Goal: Information Seeking & Learning: Compare options

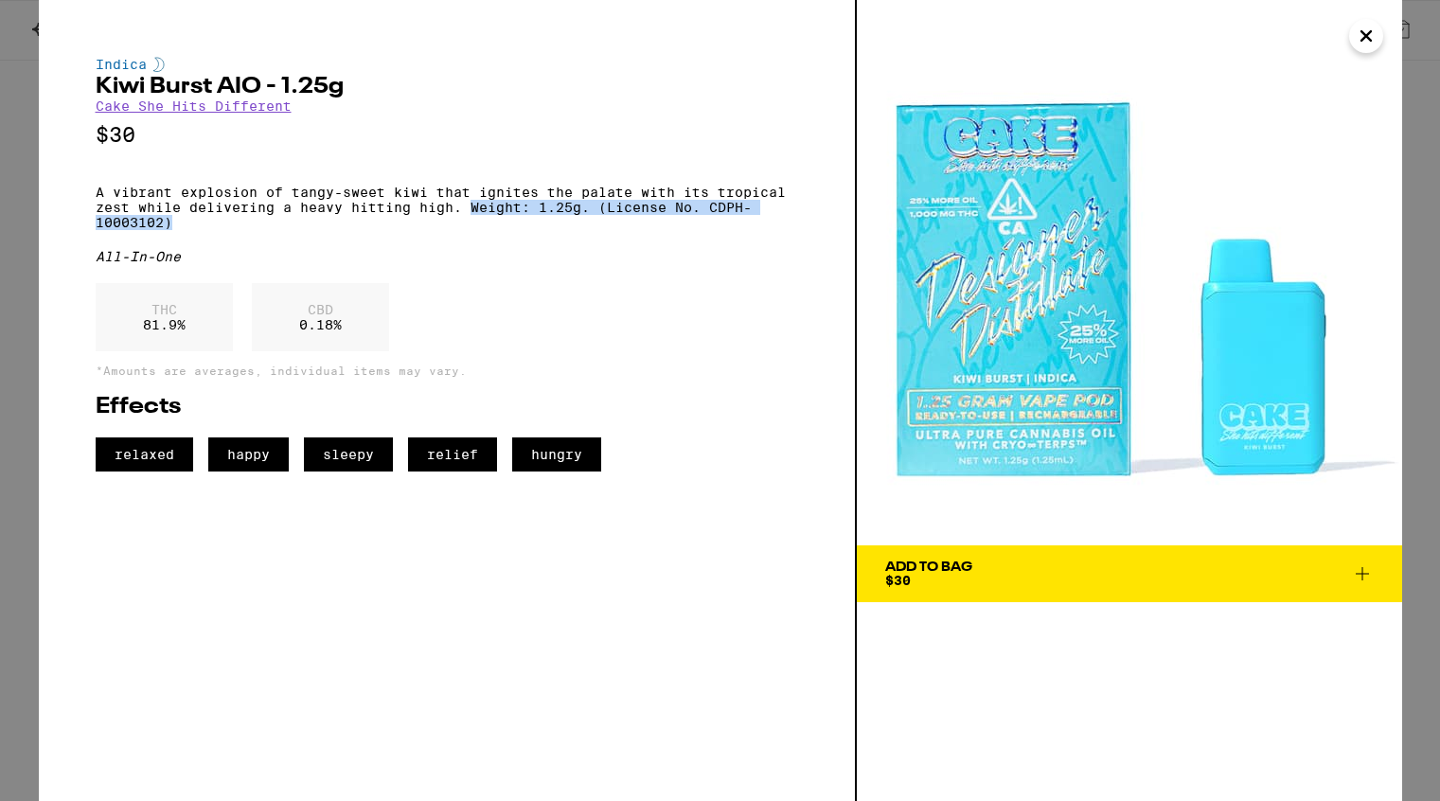
click at [1366, 39] on icon "Close" at bounding box center [1366, 36] width 23 height 28
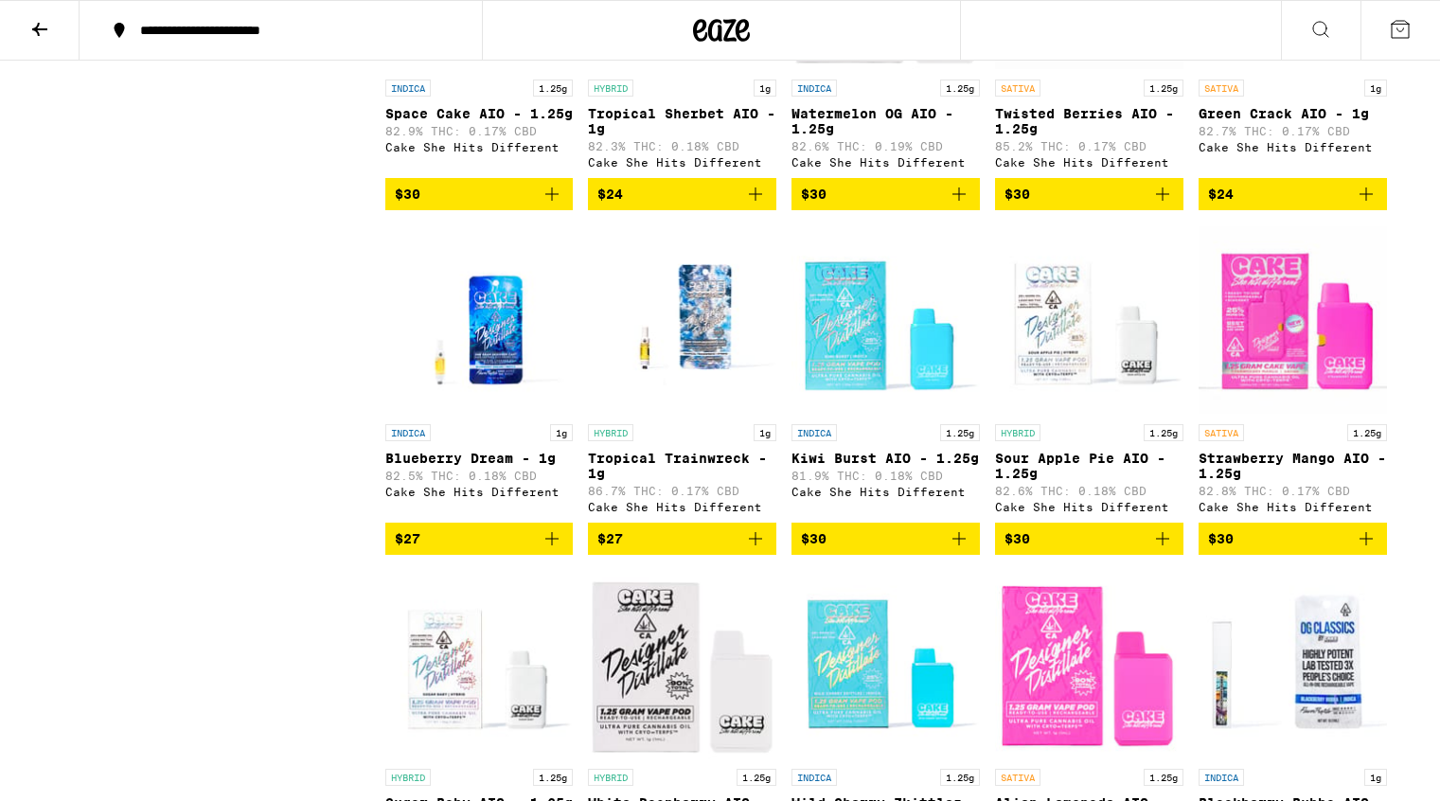
click at [37, 23] on icon at bounding box center [39, 29] width 23 height 23
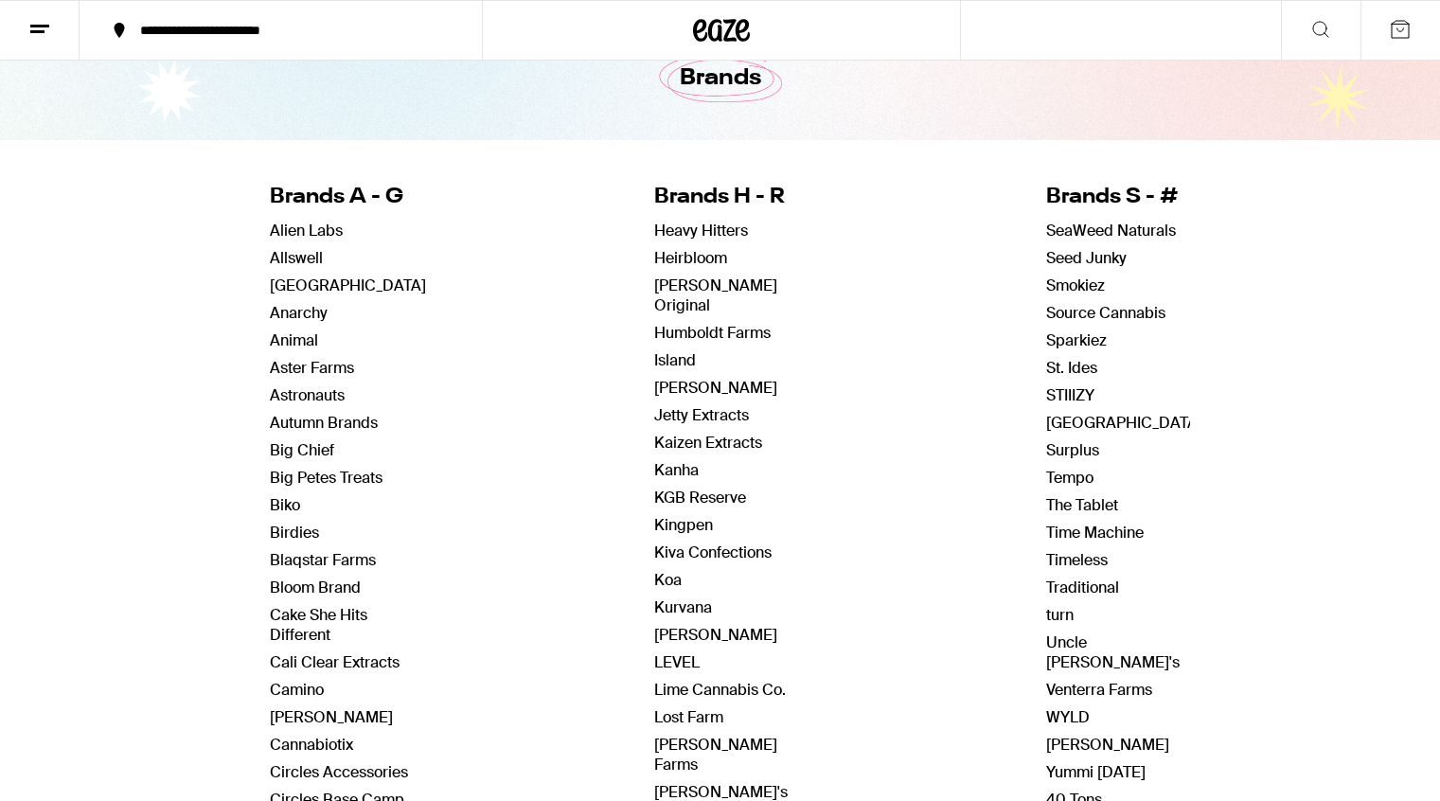
scroll to position [105, 0]
click at [1050, 478] on link "Tempo" at bounding box center [1069, 477] width 47 height 20
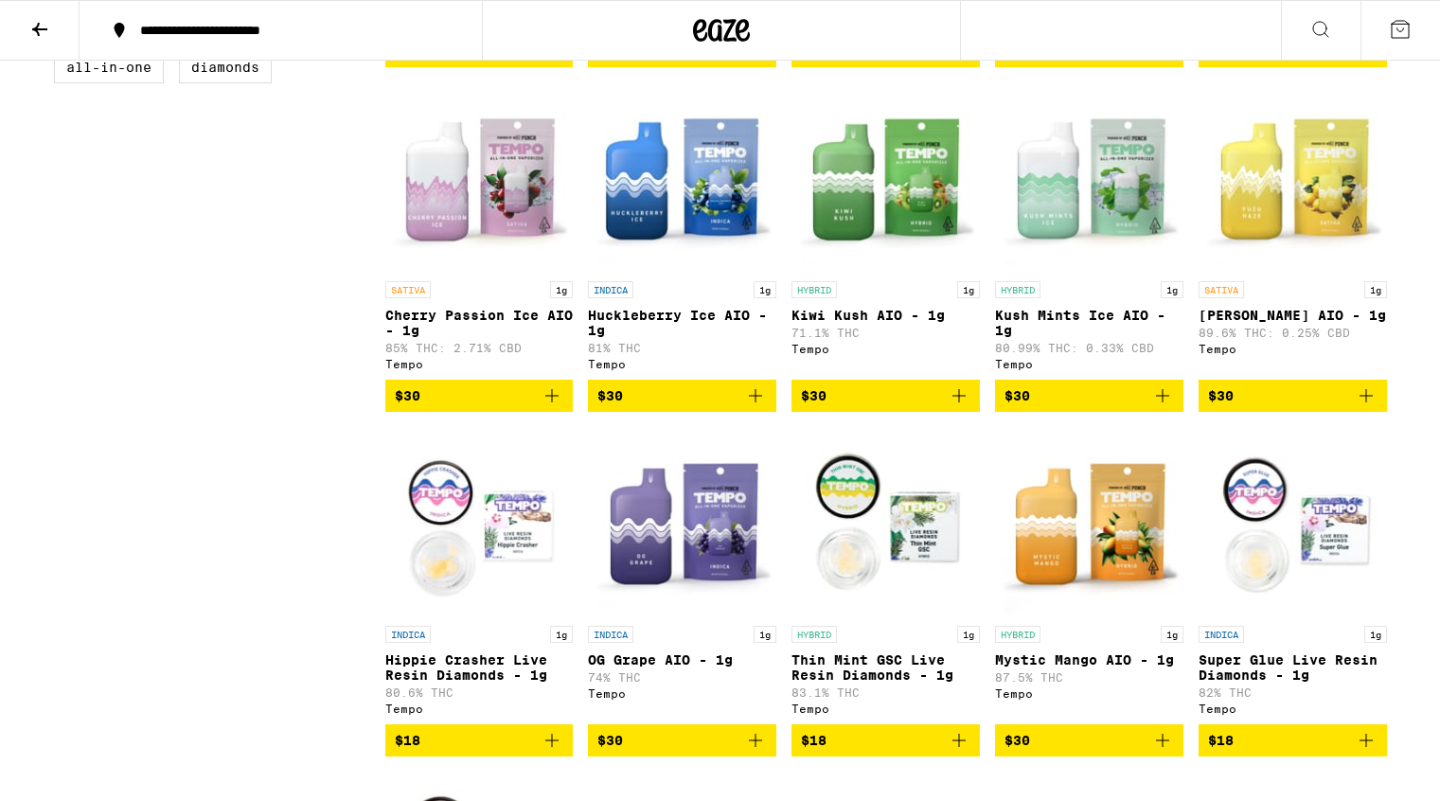
scroll to position [571, 0]
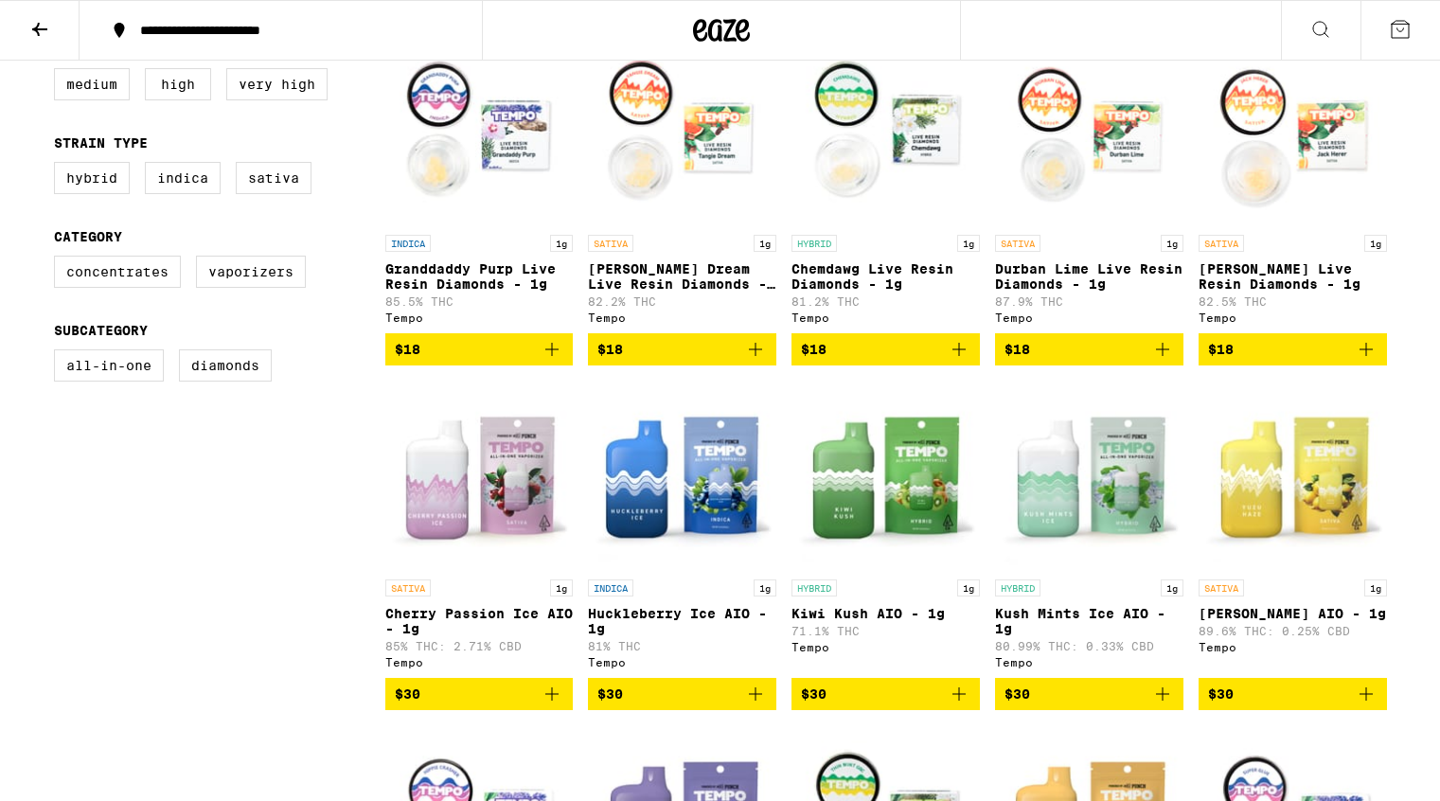
click at [502, 519] on img "Open page for Cherry Passion Ice AIO - 1g from Tempo" at bounding box center [479, 475] width 188 height 189
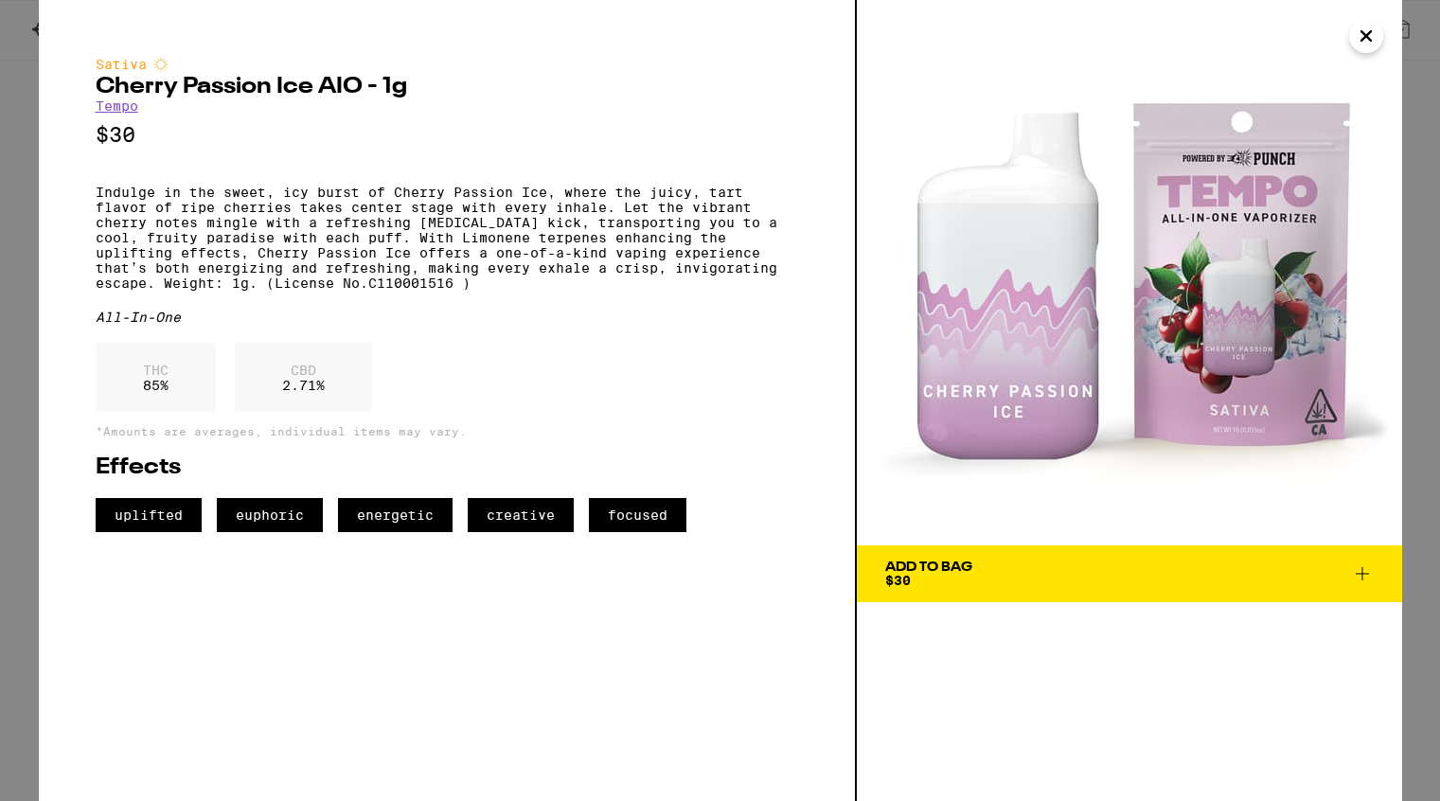
click at [96, 85] on h2 "Cherry Passion Ice AIO - 1g" at bounding box center [447, 87] width 702 height 23
click at [360, 89] on h2 "Cherry Passion Ice AIO - 1g" at bounding box center [447, 87] width 702 height 23
copy h2 "Cherry Passion Ice AIO"
drag, startPoint x: 1115, startPoint y: 267, endPoint x: 299, endPoint y: 0, distance: 858.6
click at [0, 0] on div "Sativa Cherry Passion Ice AIO - 1g Tempo $30 Indulge in the sweet, icy burst of…" at bounding box center [720, 400] width 1440 height 801
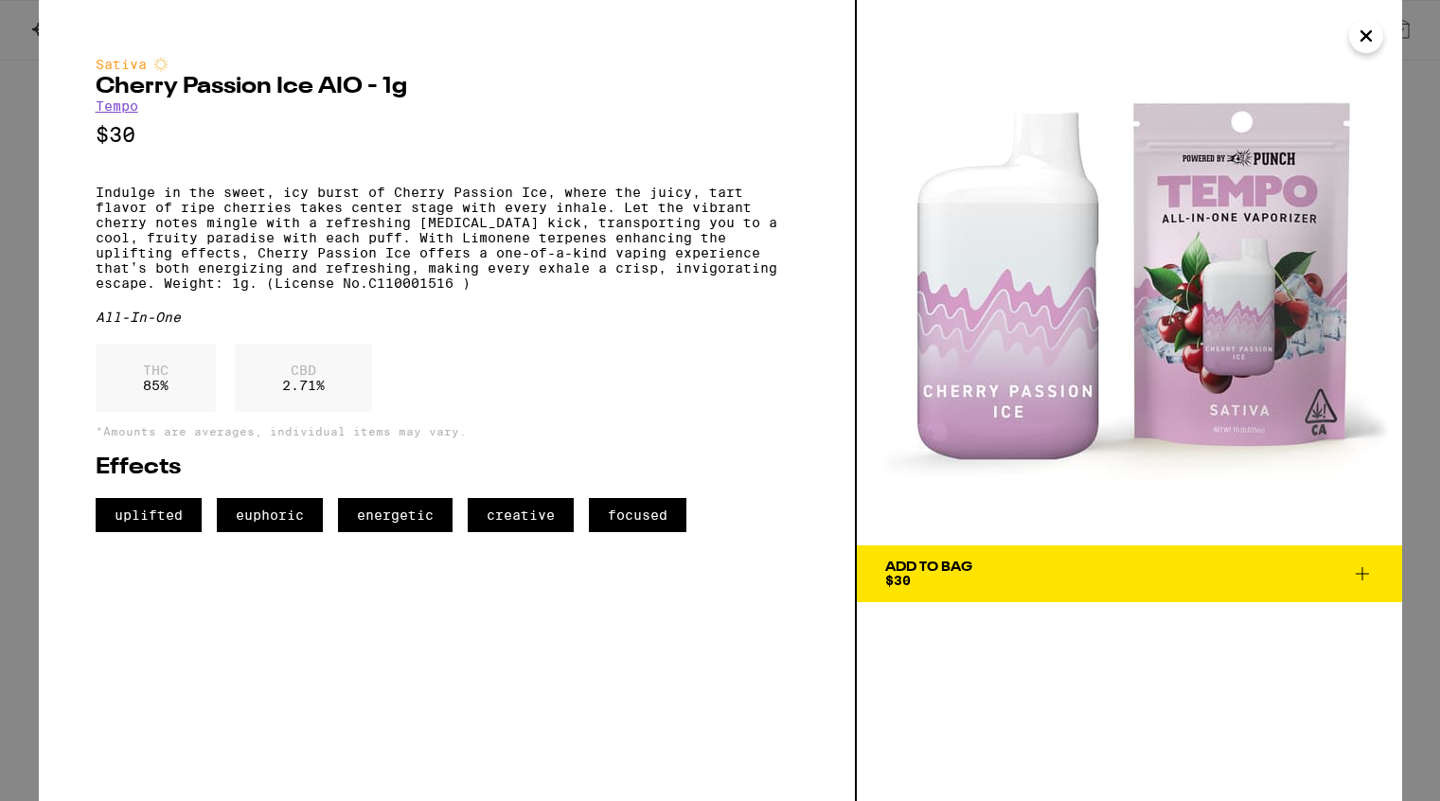
click at [97, 291] on p "Indulge in the sweet, icy burst of Cherry Passion Ice, where the juicy, tart fl…" at bounding box center [447, 238] width 702 height 106
click at [403, 291] on p "Indulge in the sweet, icy burst of Cherry Passion Ice, where the juicy, tart fl…" at bounding box center [447, 238] width 702 height 106
copy p "Weight: 1g. (License No.C110001516 )"
click at [1371, 41] on icon "Close" at bounding box center [1366, 36] width 23 height 28
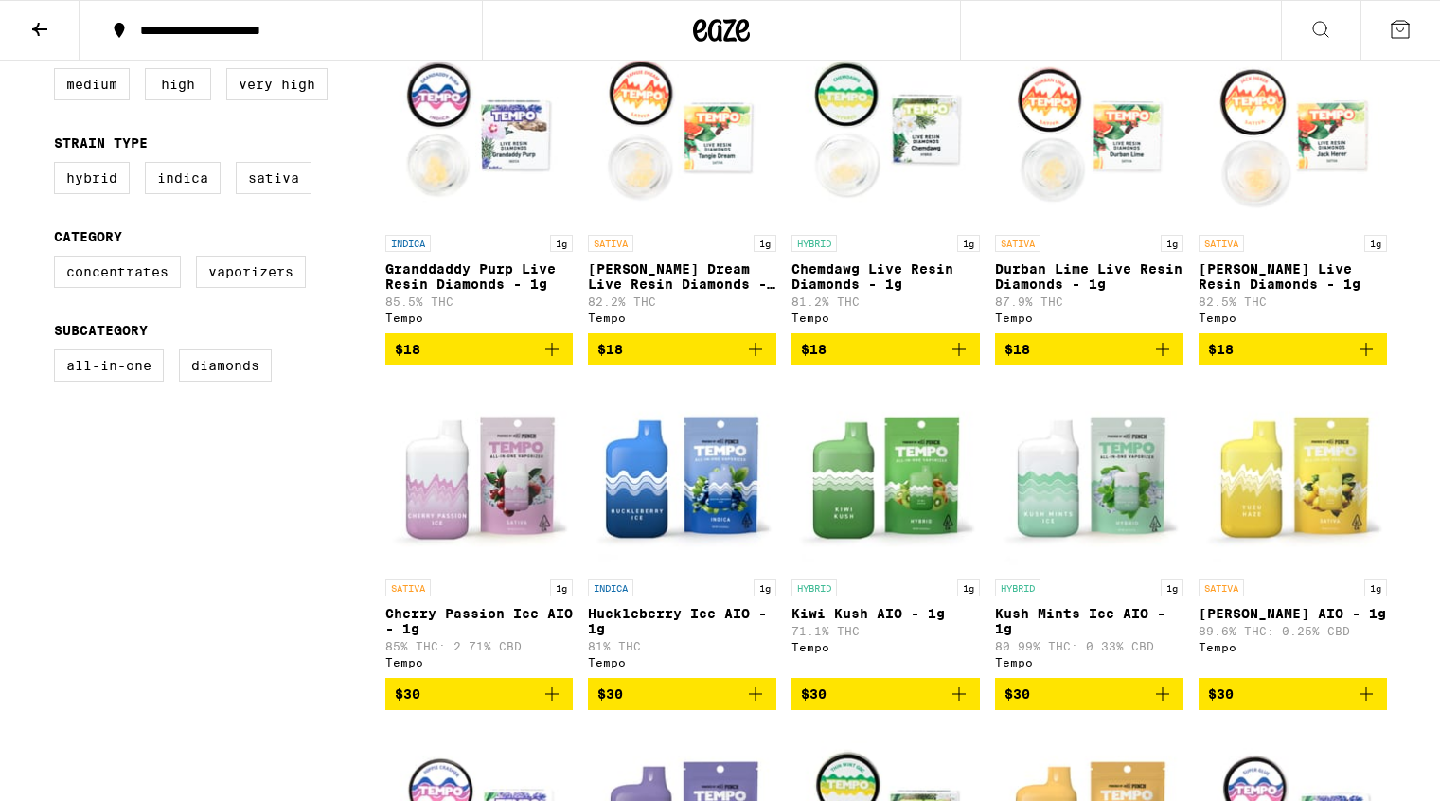
click at [668, 535] on img "Open page for Huckleberry Ice AIO - 1g from Tempo" at bounding box center [682, 475] width 188 height 189
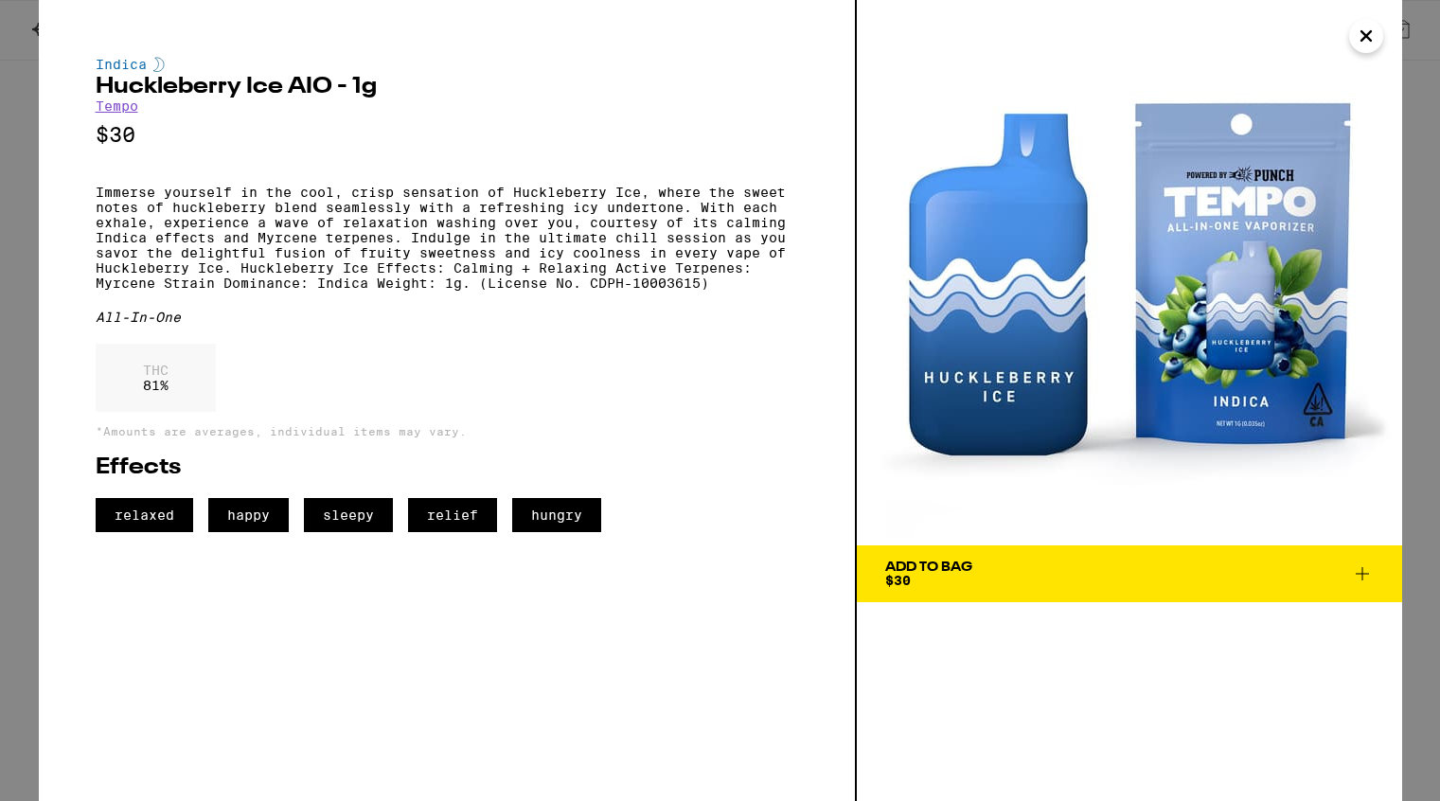
click at [1362, 41] on icon "Close" at bounding box center [1366, 36] width 23 height 28
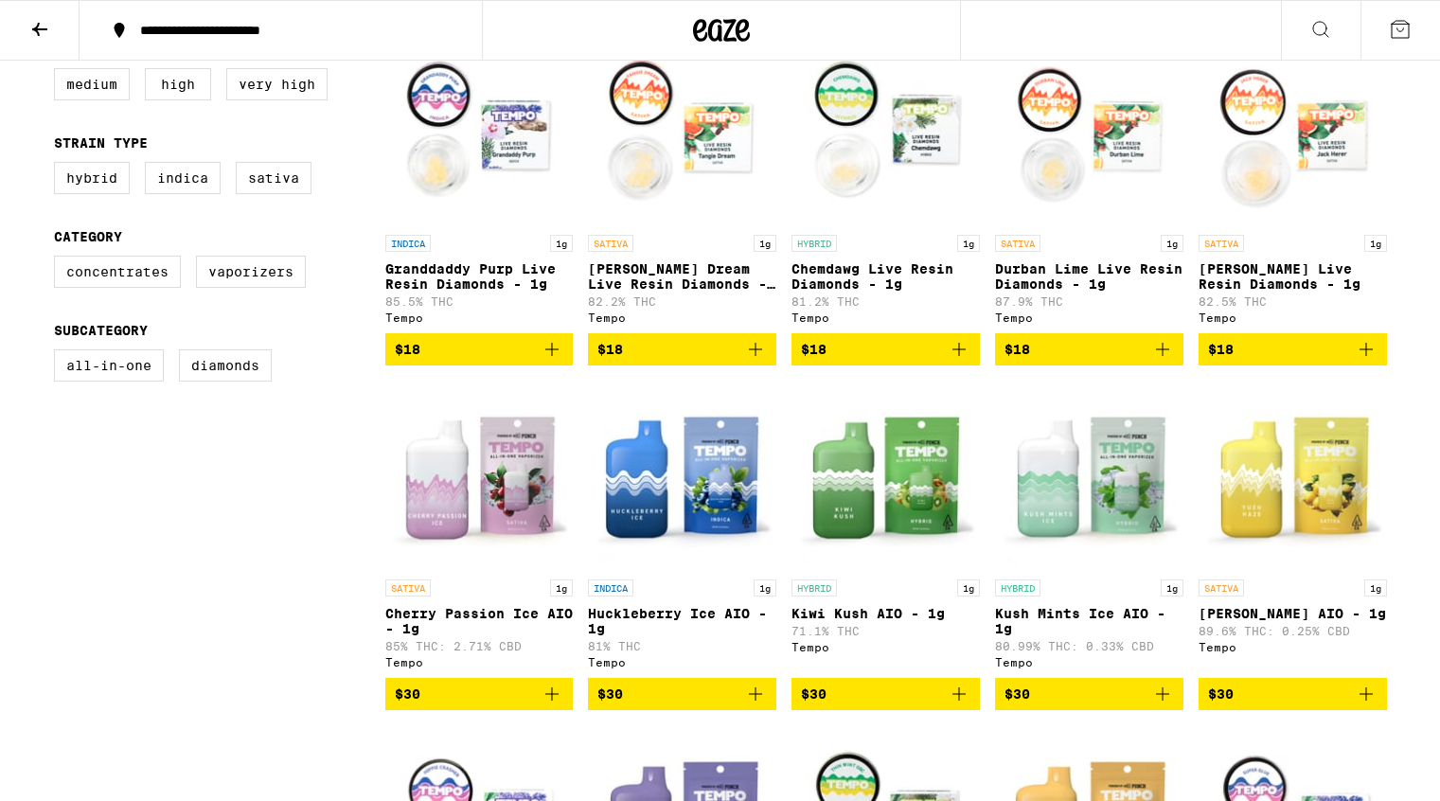
click at [36, 24] on icon at bounding box center [39, 29] width 23 height 23
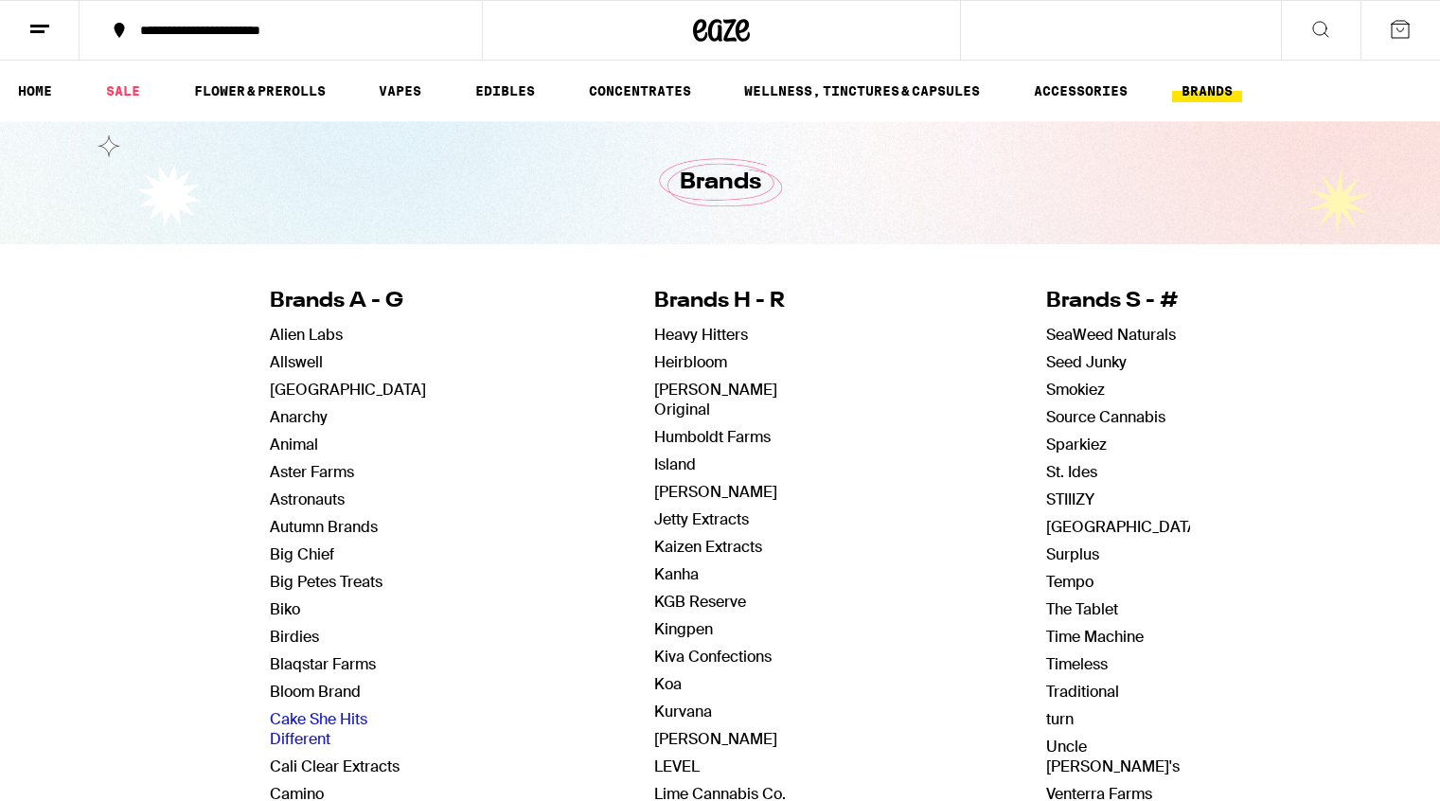
click at [347, 722] on link "Cake She Hits Different" at bounding box center [319, 729] width 98 height 40
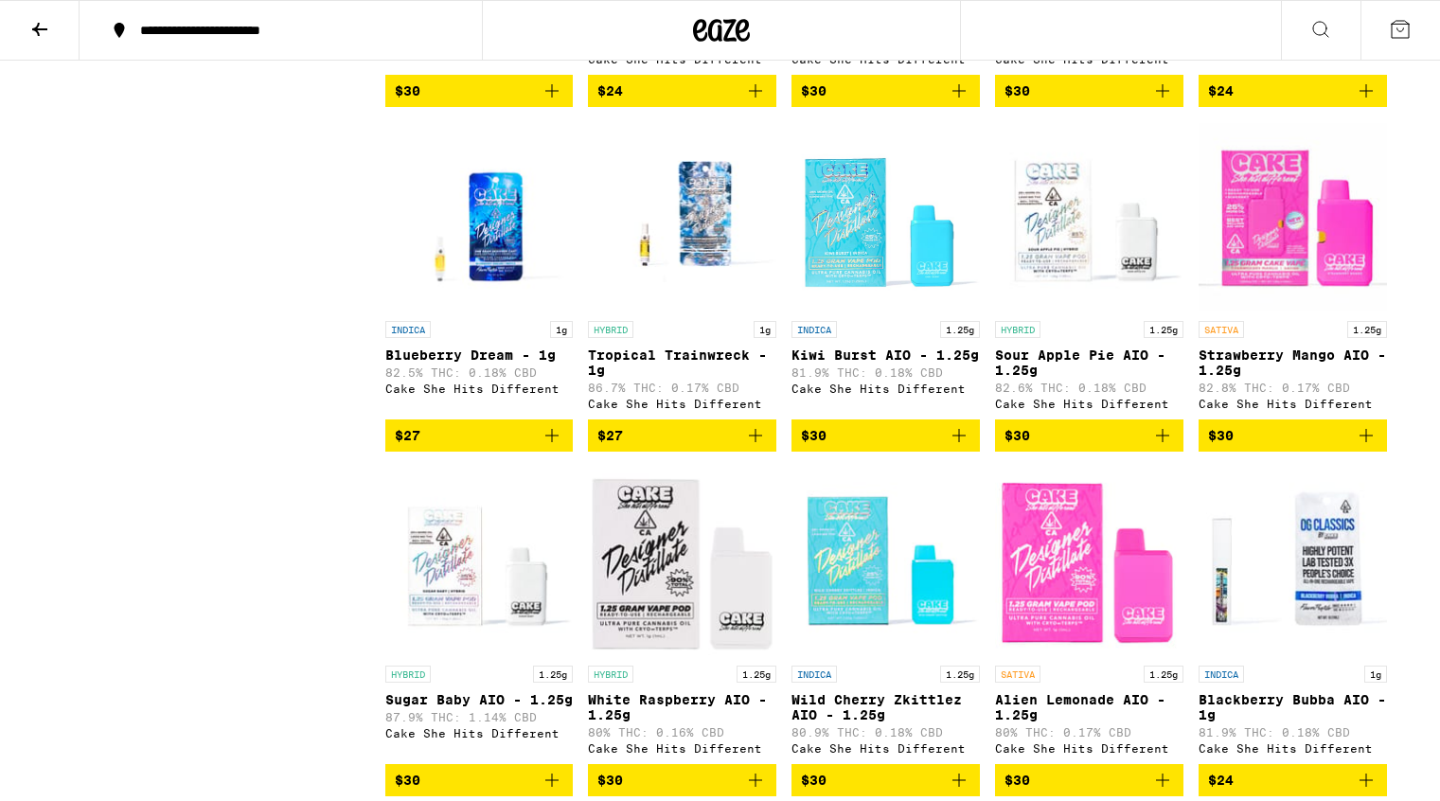
scroll to position [1522, 0]
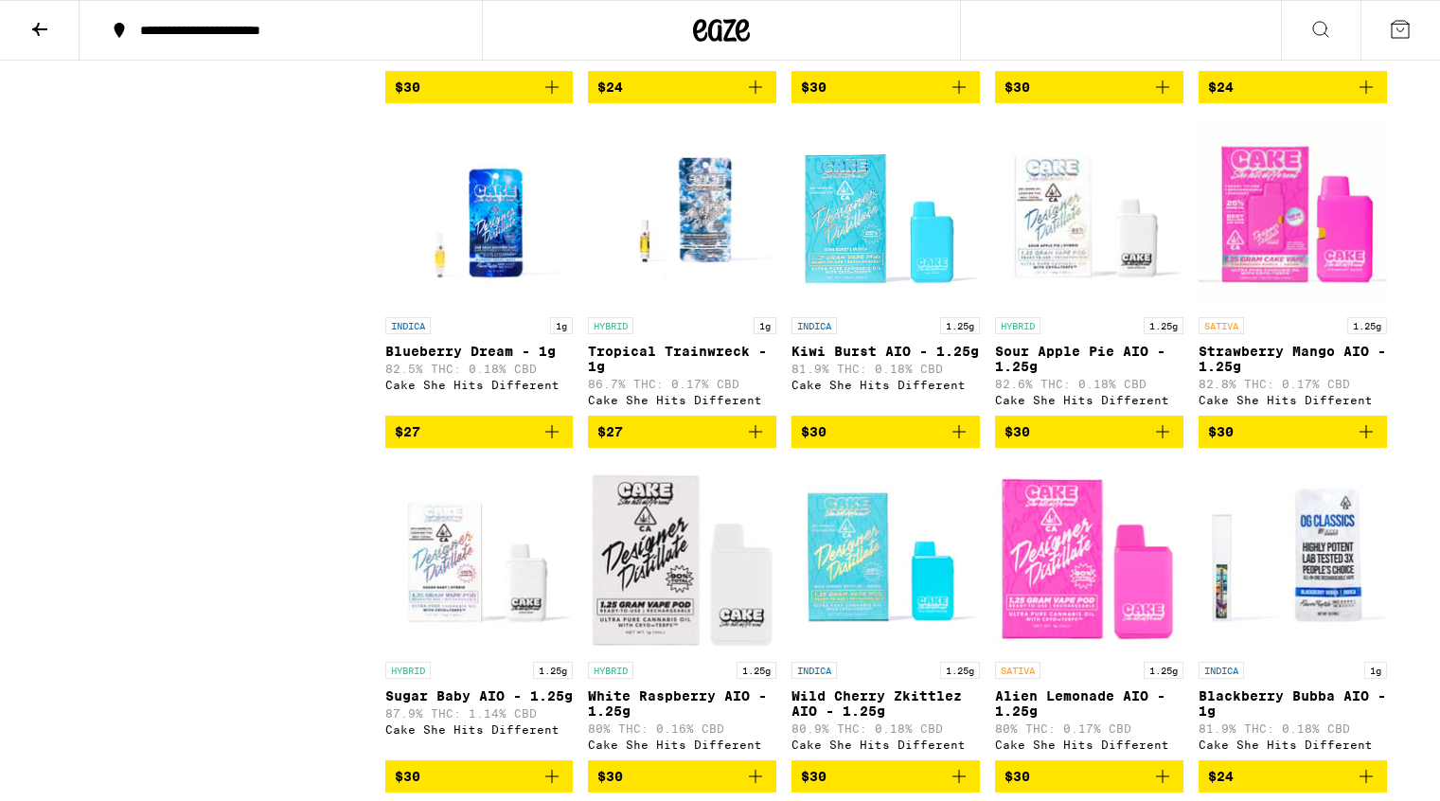
click at [1094, 614] on img "Open page for Alien Lemonade AIO - 1.25g from Cake She Hits Different" at bounding box center [1089, 557] width 188 height 189
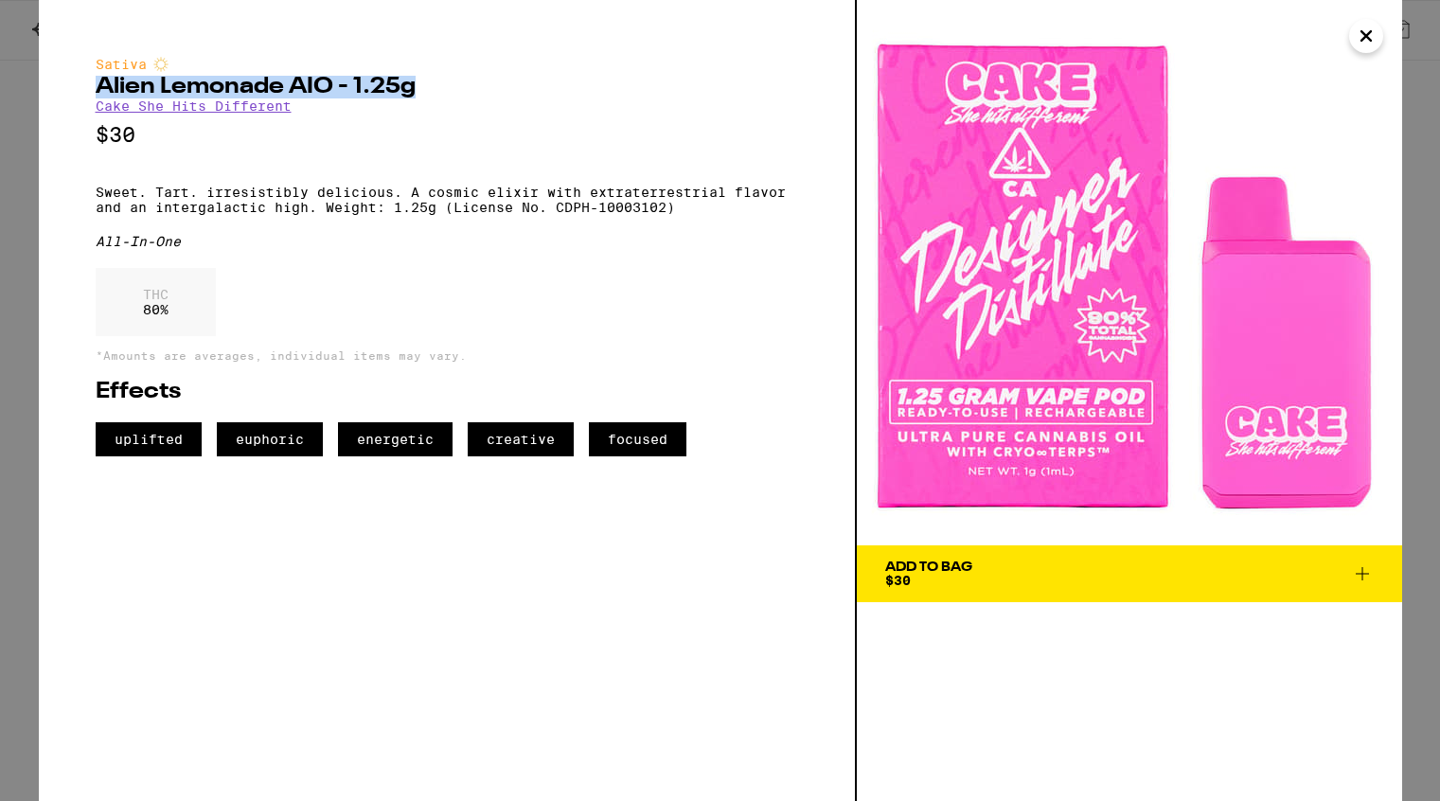
drag, startPoint x: 96, startPoint y: 89, endPoint x: 415, endPoint y: 94, distance: 319.1
click at [415, 94] on h2 "Alien Lemonade AIO - 1.25g" at bounding box center [447, 87] width 702 height 23
copy h2 "Alien Lemonade AIO - 1.25g"
click at [1367, 38] on icon "Close" at bounding box center [1365, 35] width 9 height 9
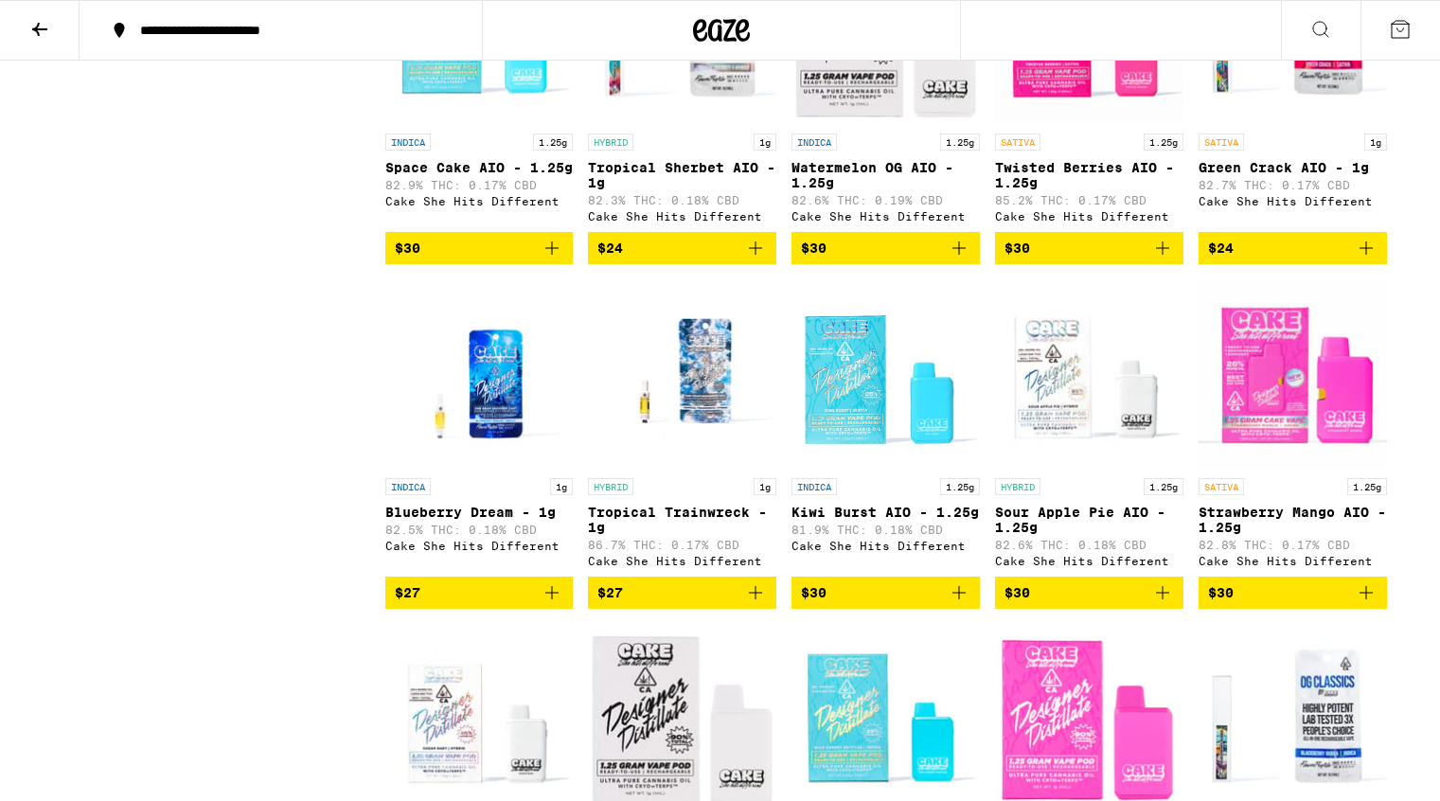
scroll to position [1359, 0]
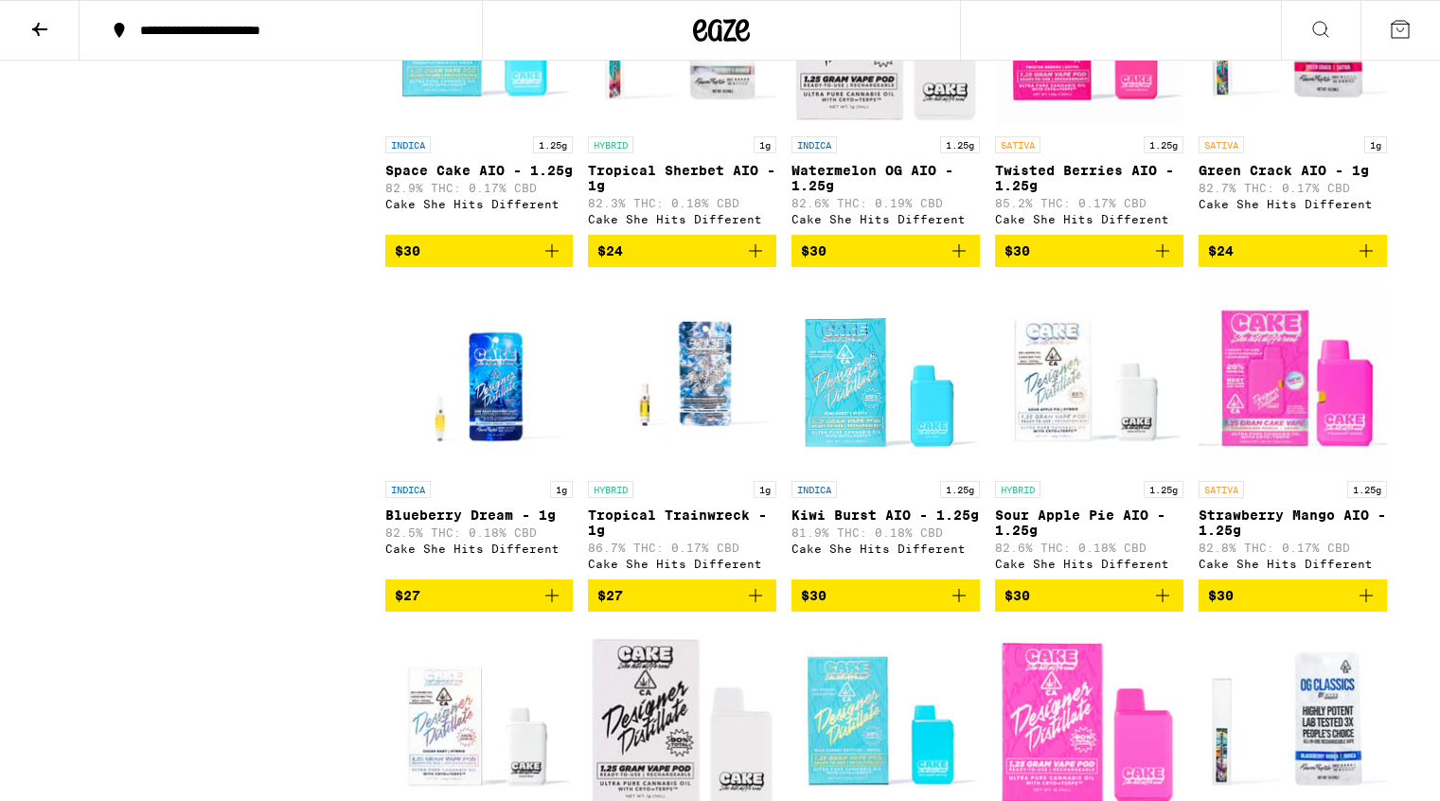
click at [1289, 449] on img "Open page for Strawberry Mango AIO - 1.25g from Cake She Hits Different" at bounding box center [1293, 376] width 188 height 189
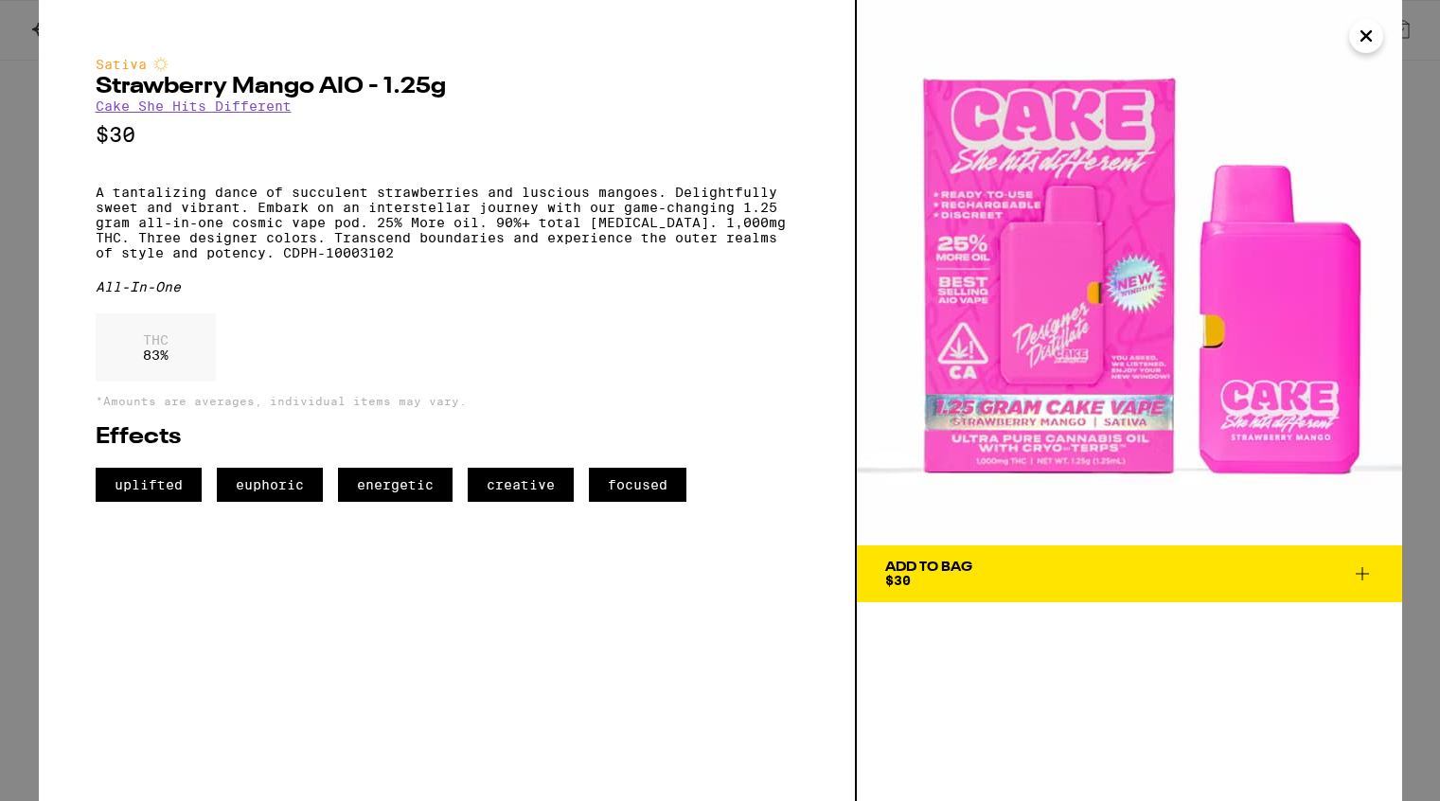
click at [1368, 35] on icon "Close" at bounding box center [1366, 36] width 23 height 28
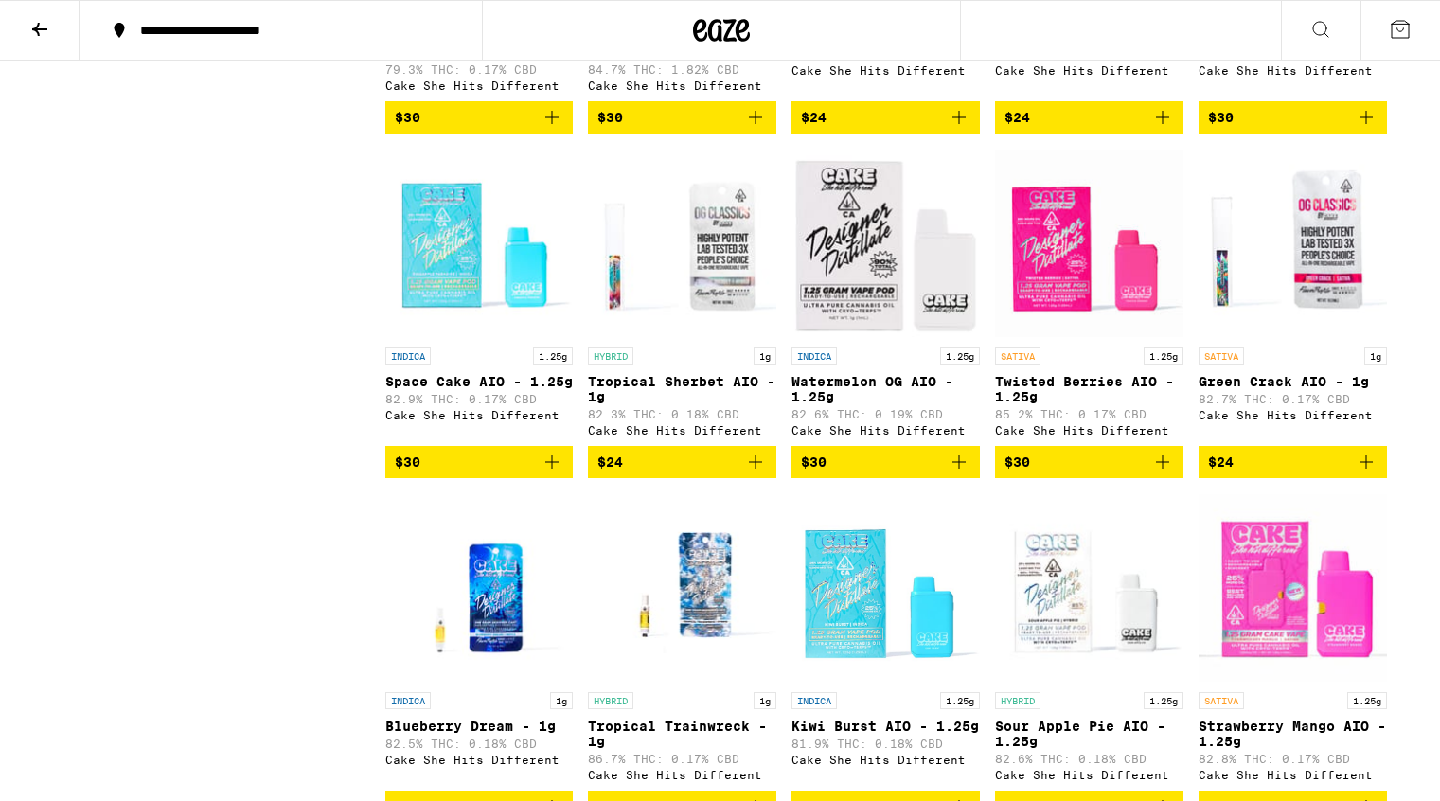
scroll to position [1146, 0]
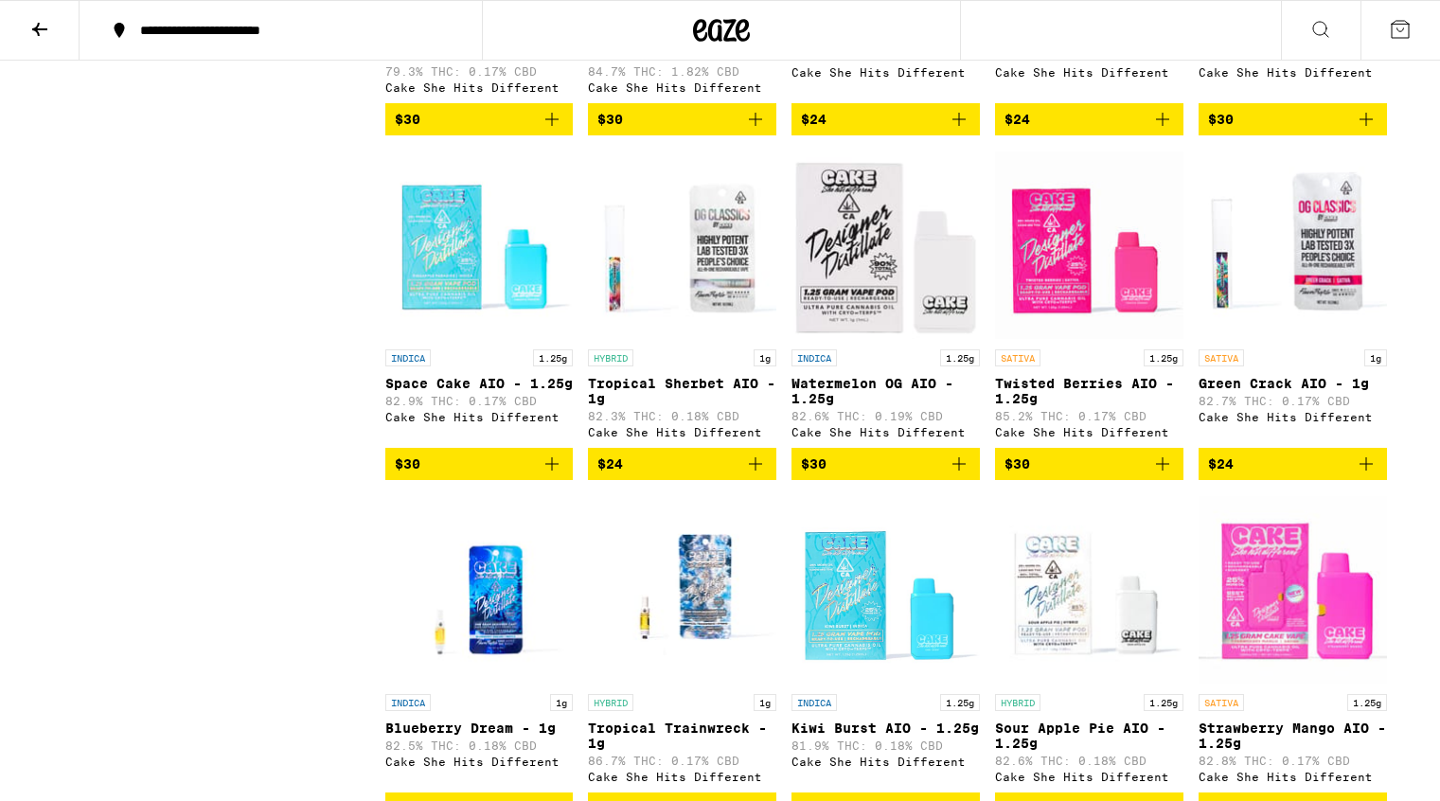
click at [1093, 321] on img "Open page for Twisted Berries AIO - 1.25g from Cake She Hits Different" at bounding box center [1089, 245] width 188 height 189
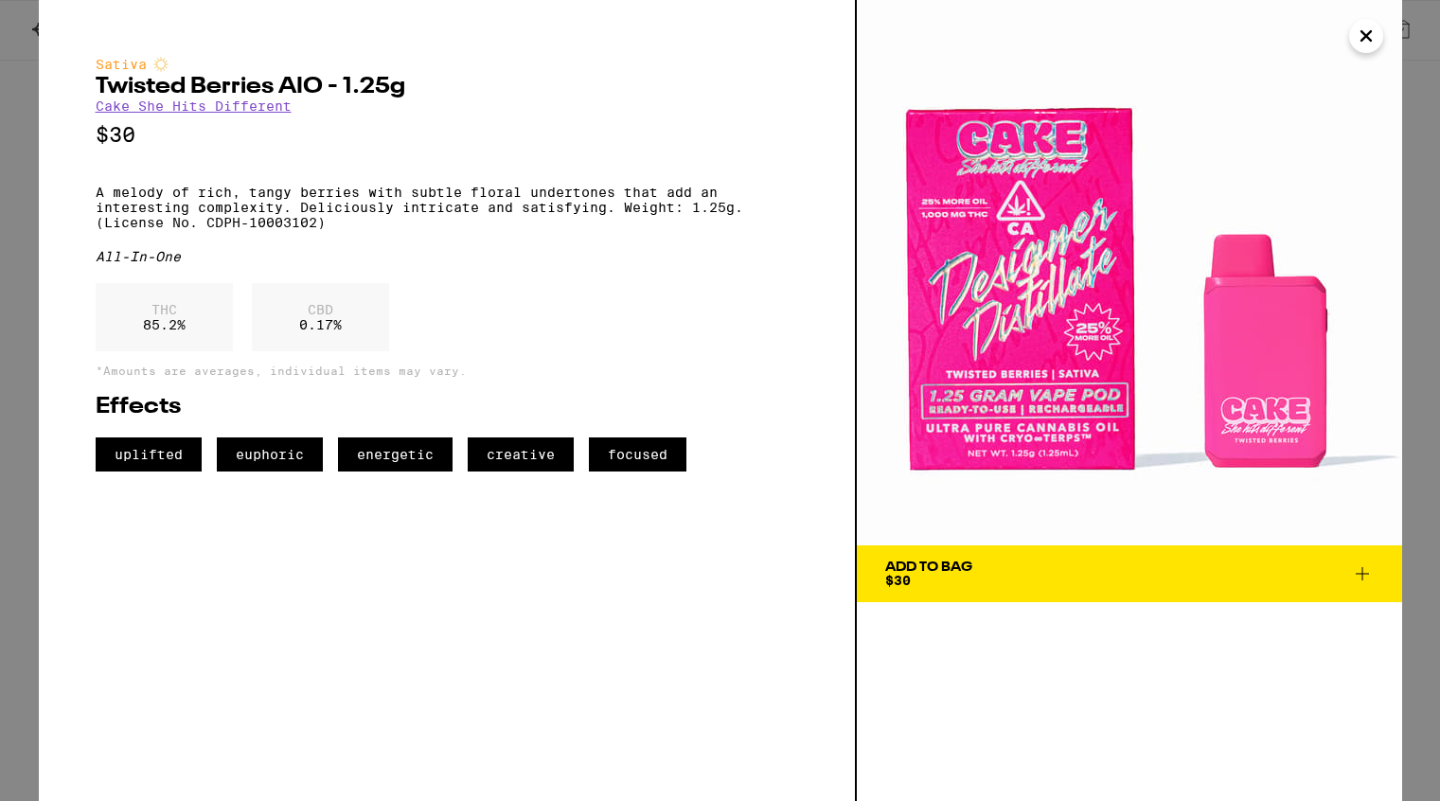
click at [1367, 41] on icon "Close" at bounding box center [1366, 36] width 23 height 28
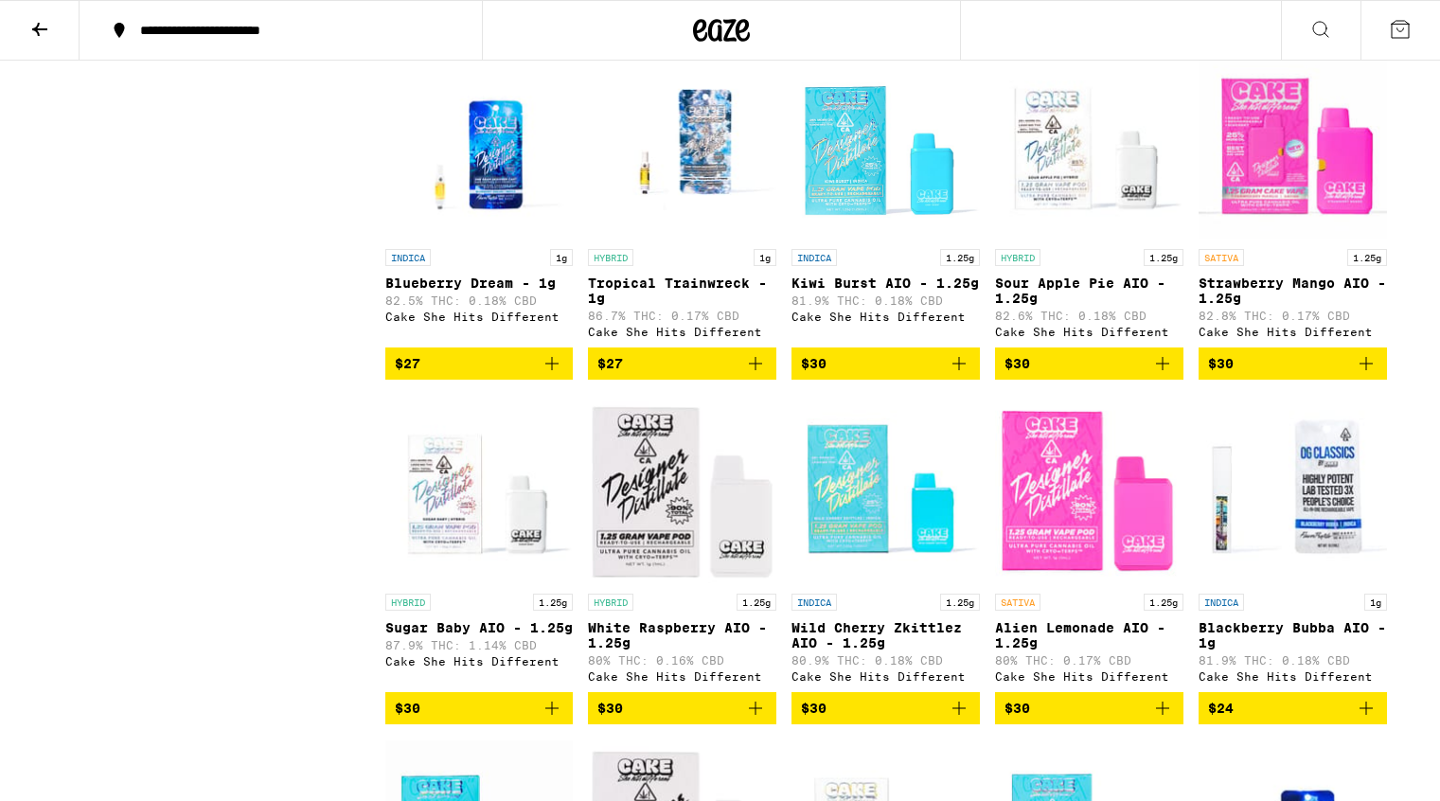
scroll to position [1602, 0]
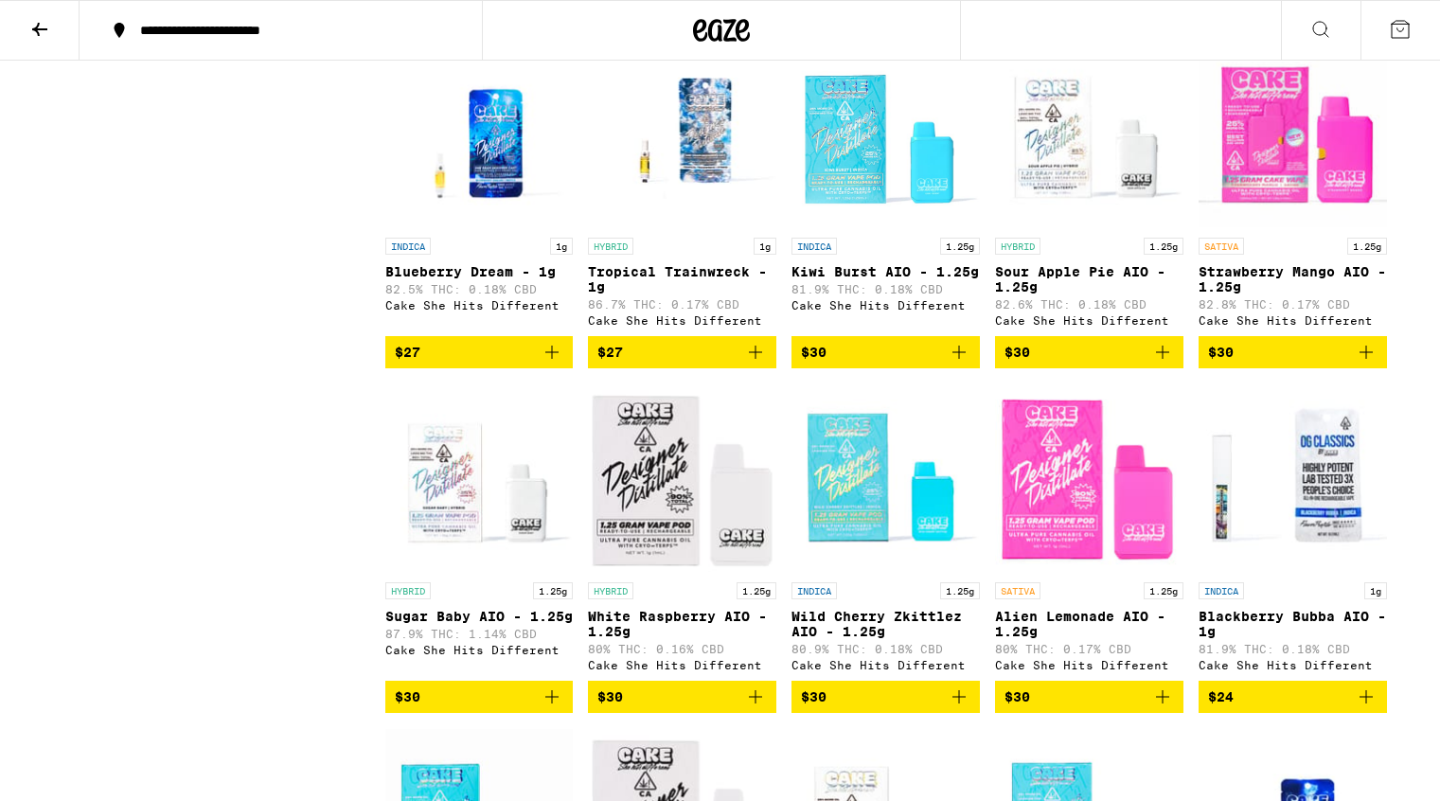
click at [1075, 548] on img "Open page for Alien Lemonade AIO - 1.25g from Cake She Hits Different" at bounding box center [1089, 477] width 188 height 189
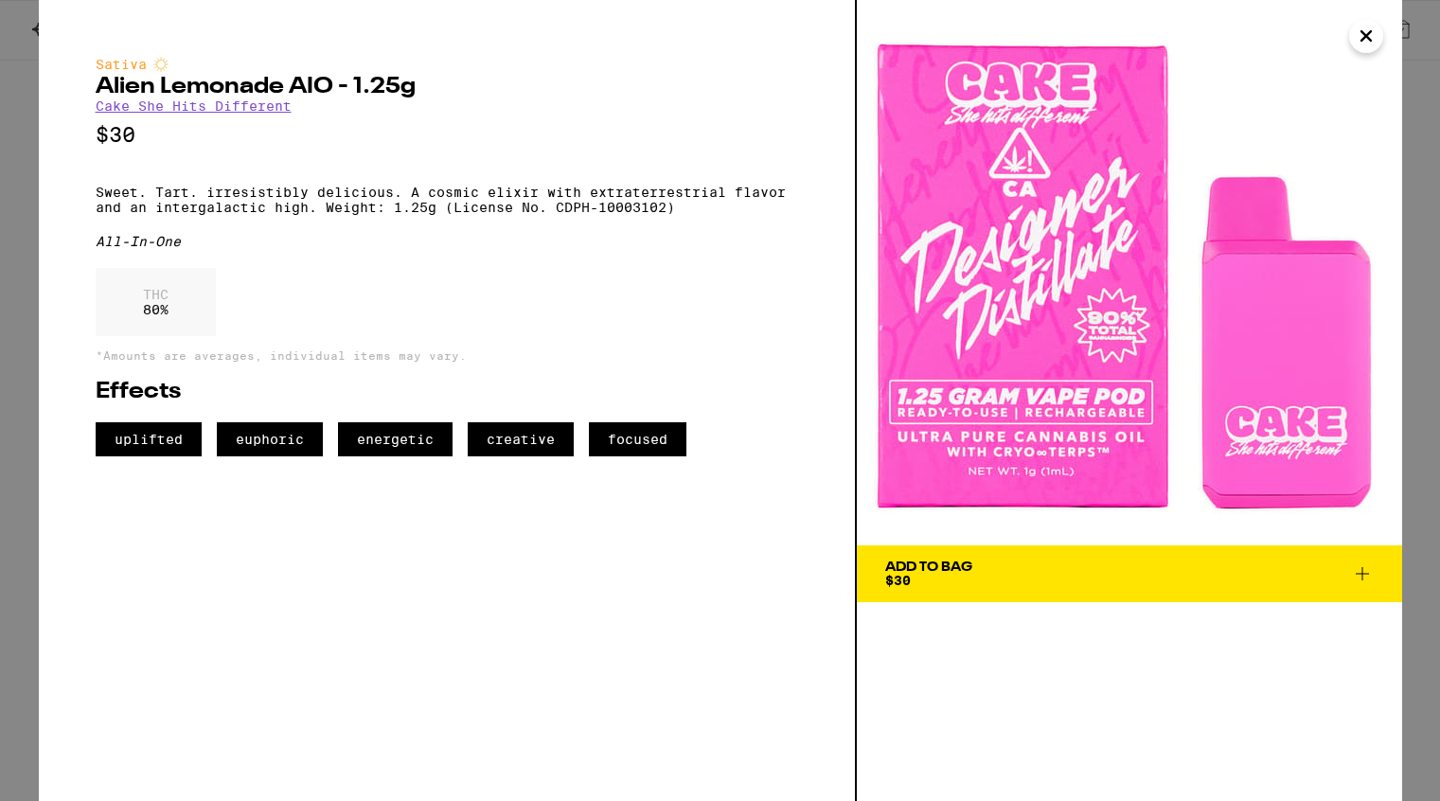
drag, startPoint x: 1101, startPoint y: 308, endPoint x: 401, endPoint y: 8, distance: 761.3
click at [0, 0] on div "Sativa Alien Lemonade AIO - 1.25g Cake She Hits Different $30 Sweet. Tart. irre…" at bounding box center [720, 400] width 1440 height 801
click at [1369, 39] on icon "Close" at bounding box center [1365, 35] width 9 height 9
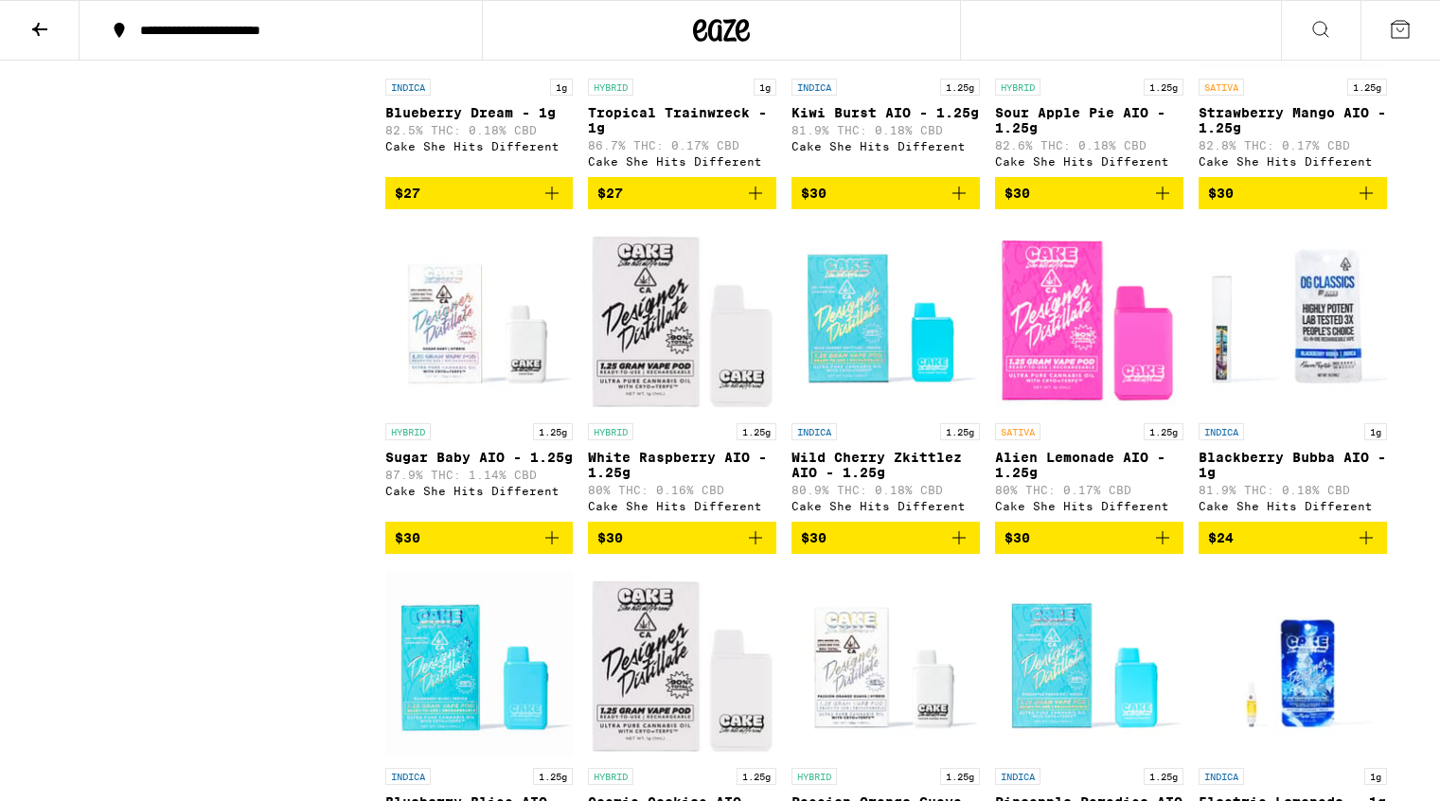
scroll to position [1783, 0]
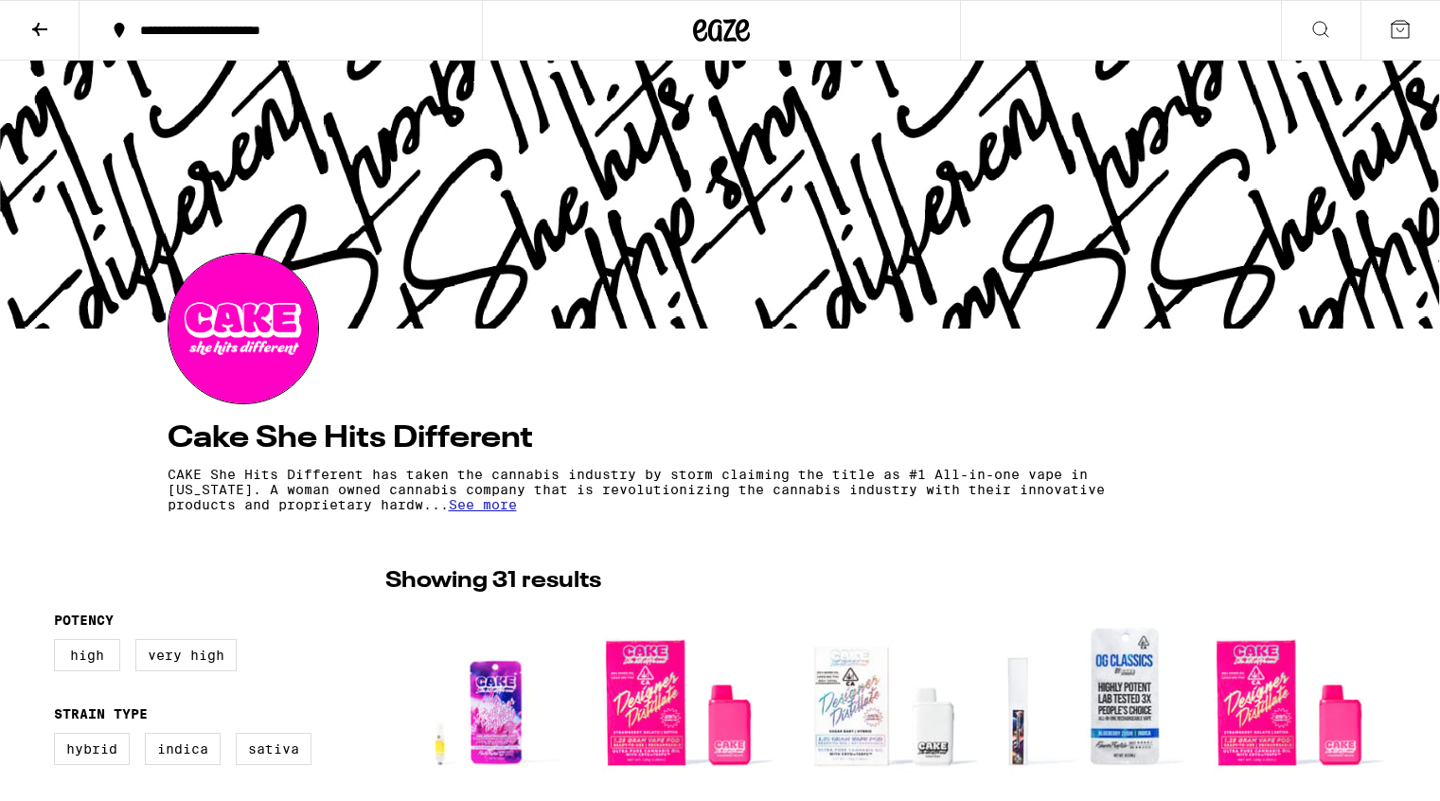
click at [39, 24] on icon at bounding box center [39, 29] width 23 height 23
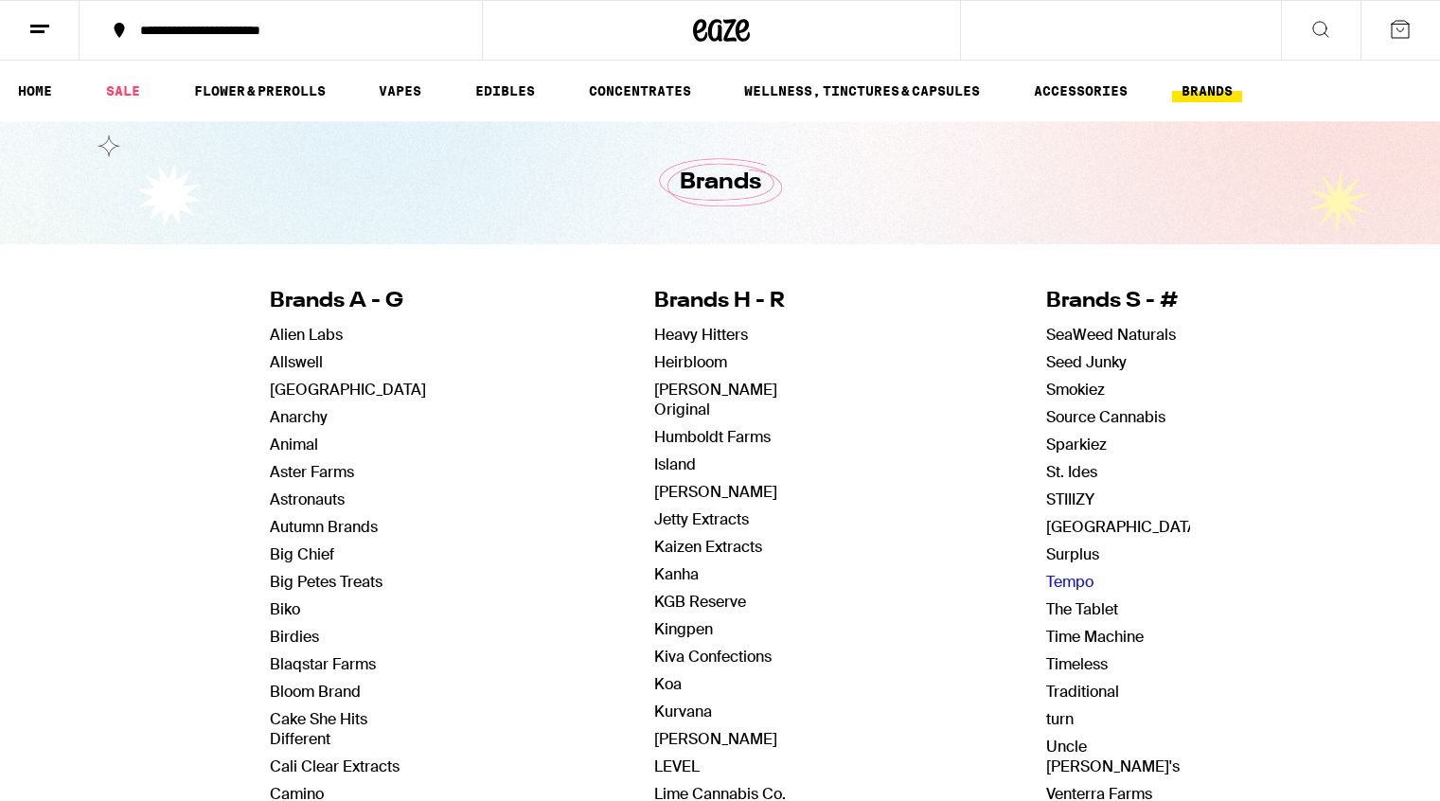
click at [1056, 582] on link "Tempo" at bounding box center [1069, 582] width 47 height 20
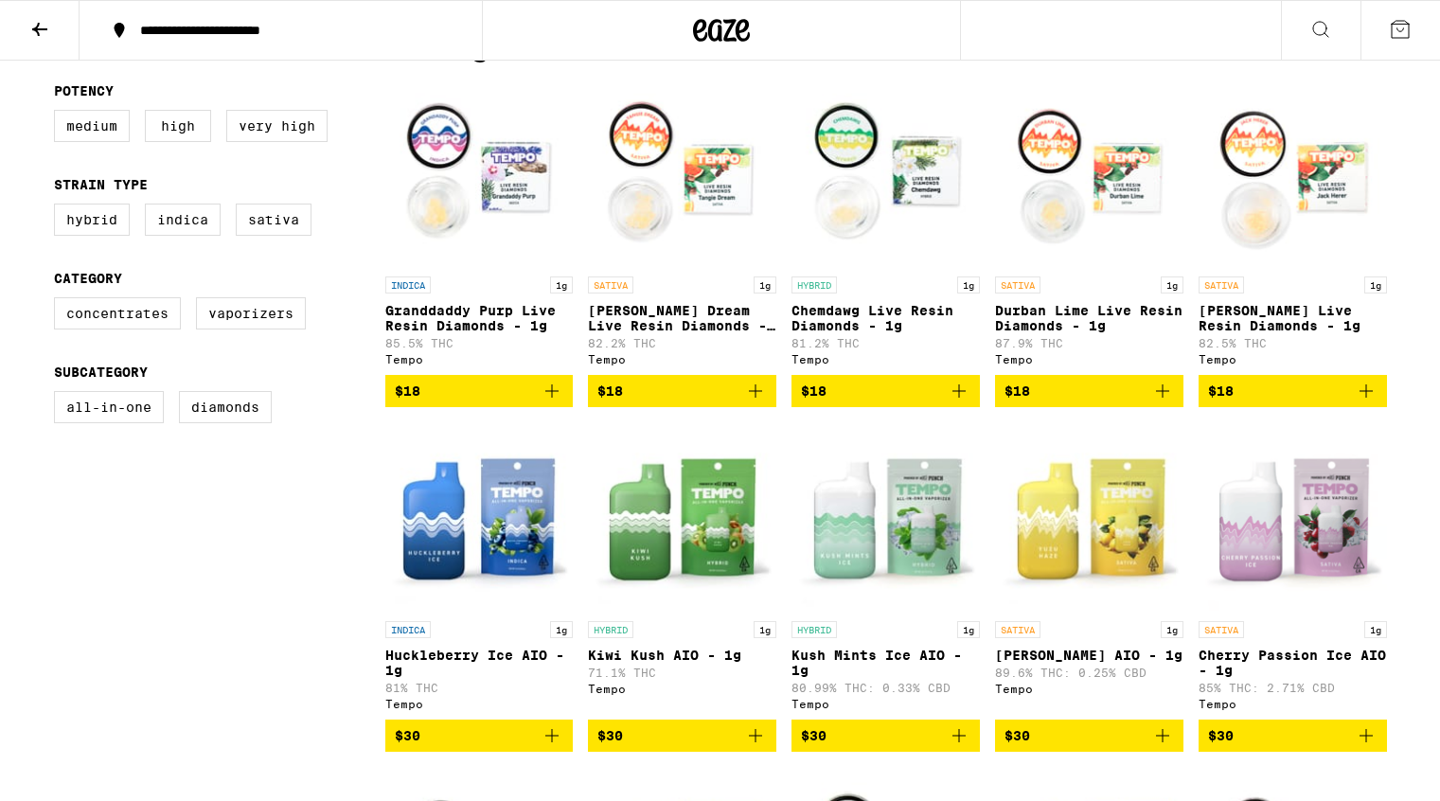
scroll to position [536, 0]
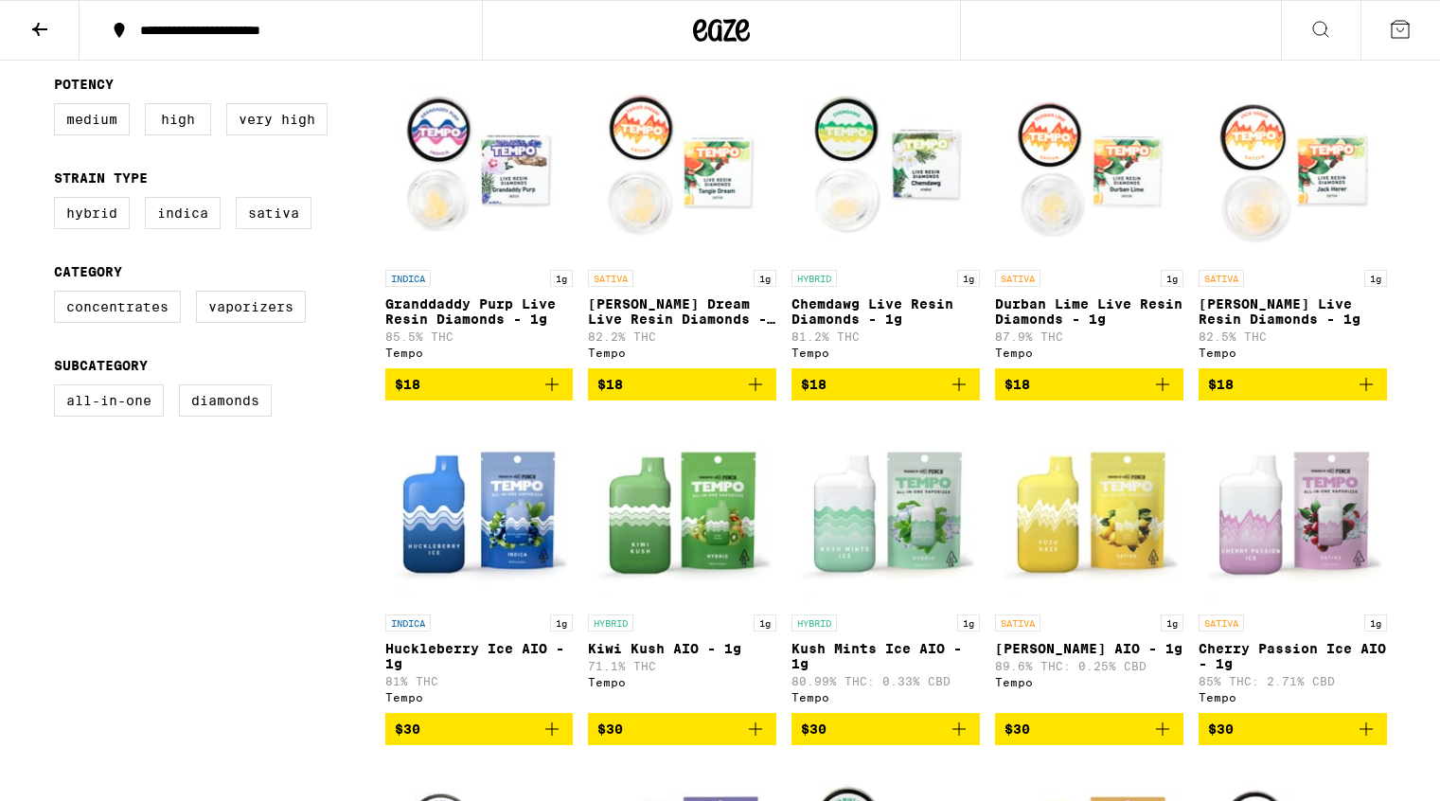
click at [1305, 569] on img "Open page for Cherry Passion Ice AIO - 1g from Tempo" at bounding box center [1293, 510] width 188 height 189
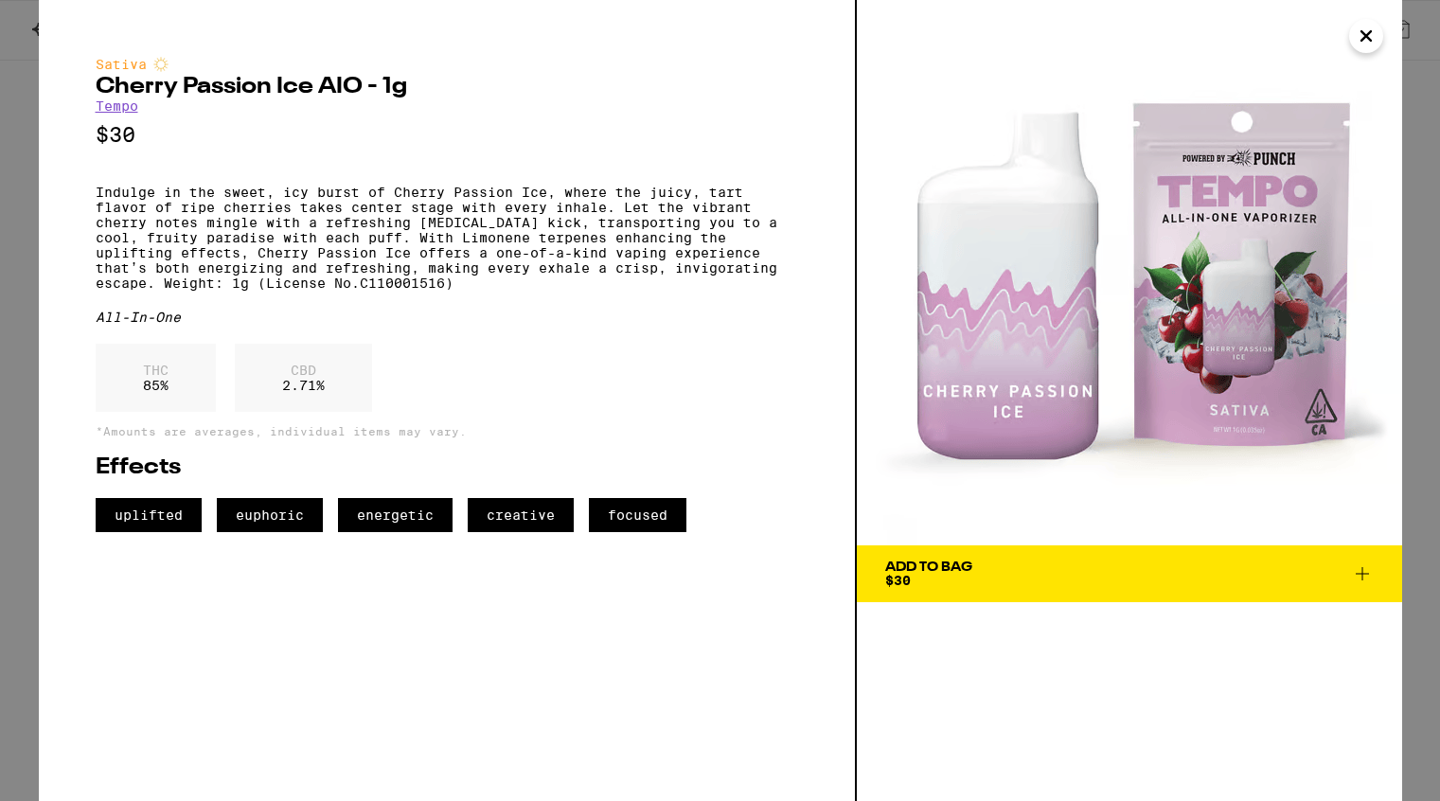
click at [1363, 36] on icon "Close" at bounding box center [1365, 35] width 9 height 9
